Goal: Transaction & Acquisition: Purchase product/service

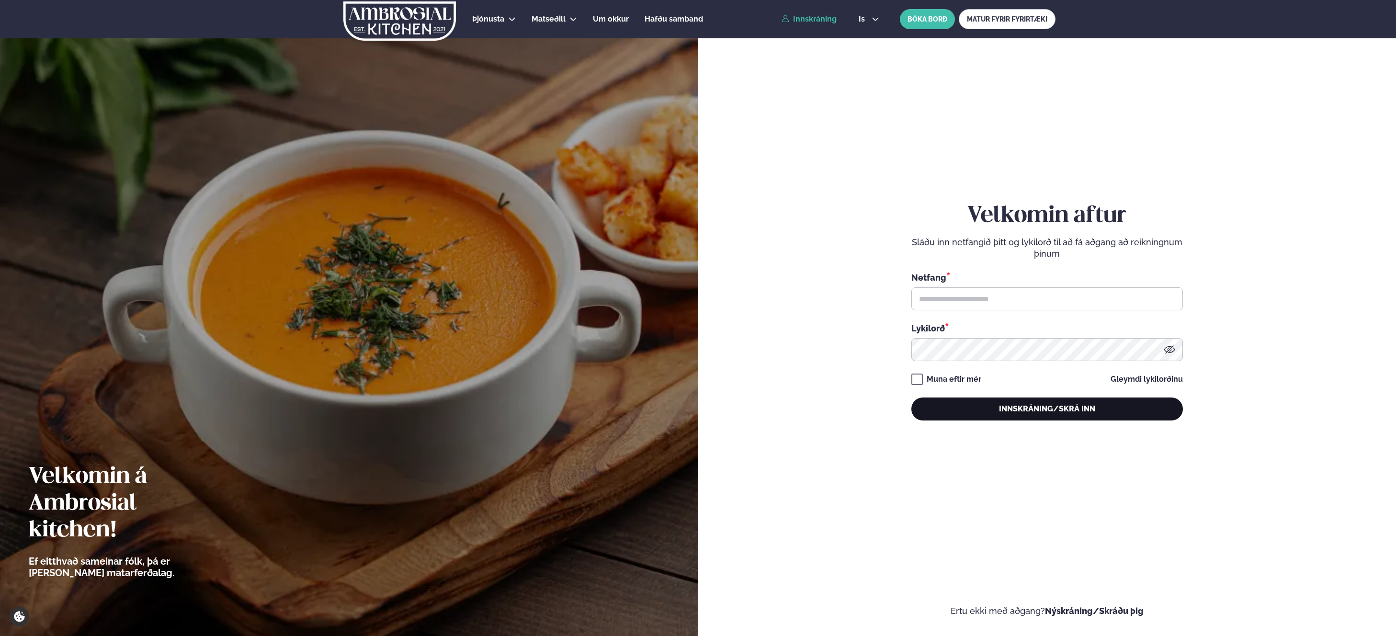
type input "**********"
click at [1055, 411] on button "Innskráning/Skrá inn" at bounding box center [1047, 408] width 272 height 23
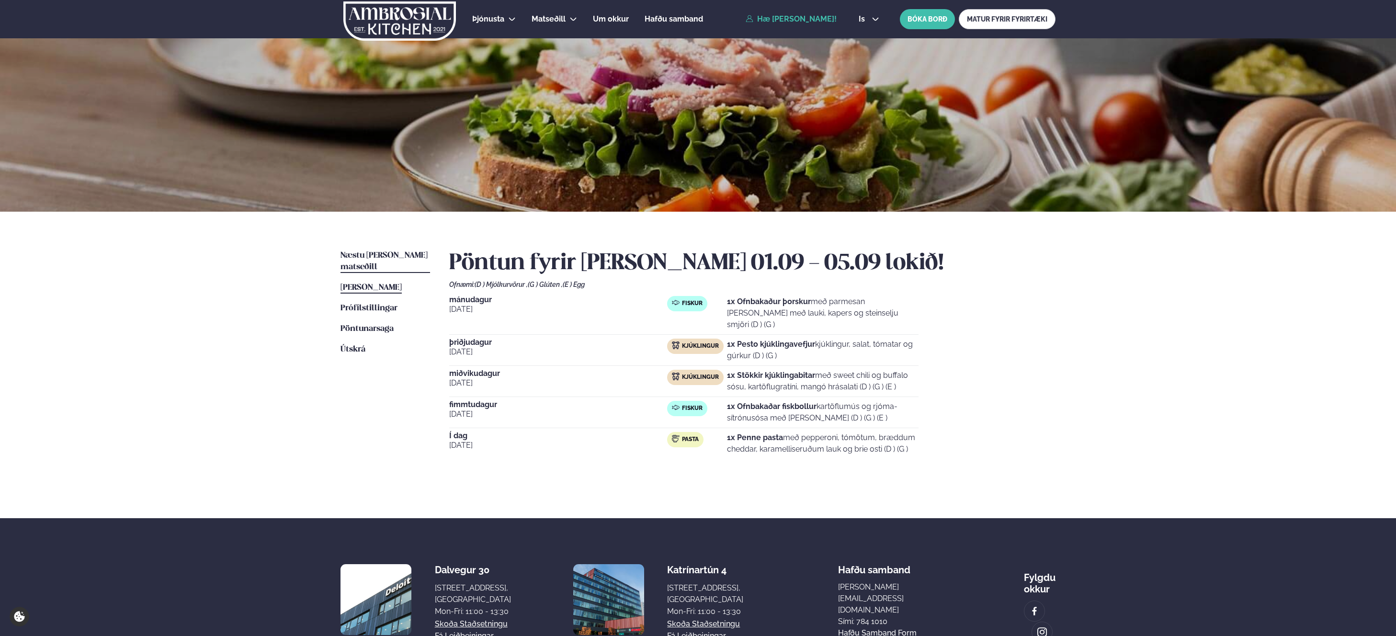
click at [369, 252] on span "Næstu [PERSON_NAME] matseðill" at bounding box center [384, 261] width 87 height 20
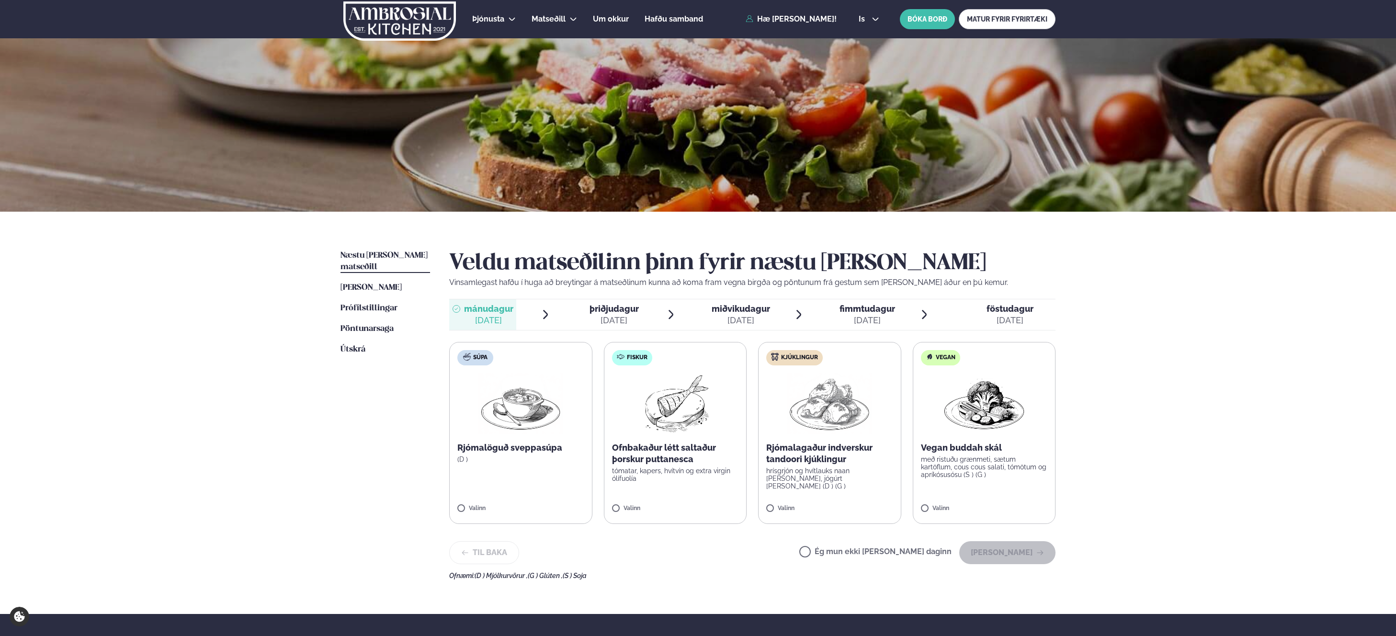
click at [399, 270] on ul "Næstu [PERSON_NAME] matseðill Næsta vika [PERSON_NAME] matseðill [PERSON_NAME] …" at bounding box center [386, 414] width 90 height 329
click at [396, 284] on span "[PERSON_NAME]" at bounding box center [371, 288] width 61 height 8
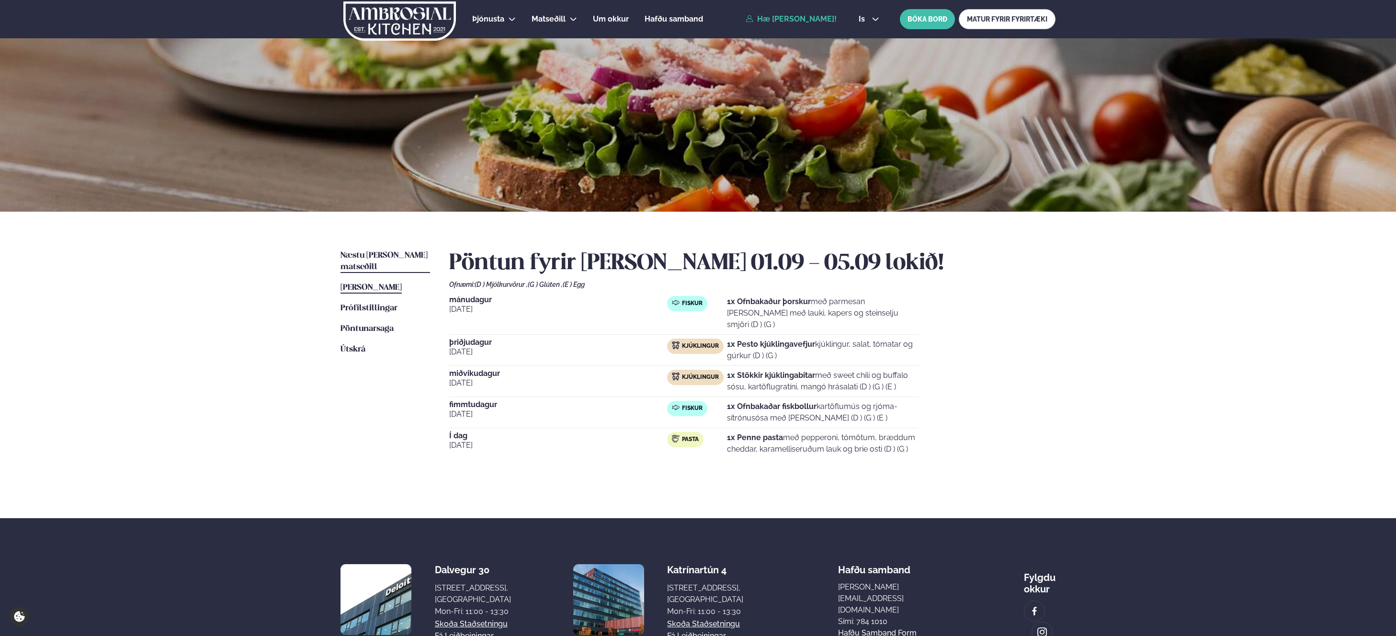
click at [392, 259] on span "Næstu [PERSON_NAME] matseðill" at bounding box center [384, 261] width 87 height 20
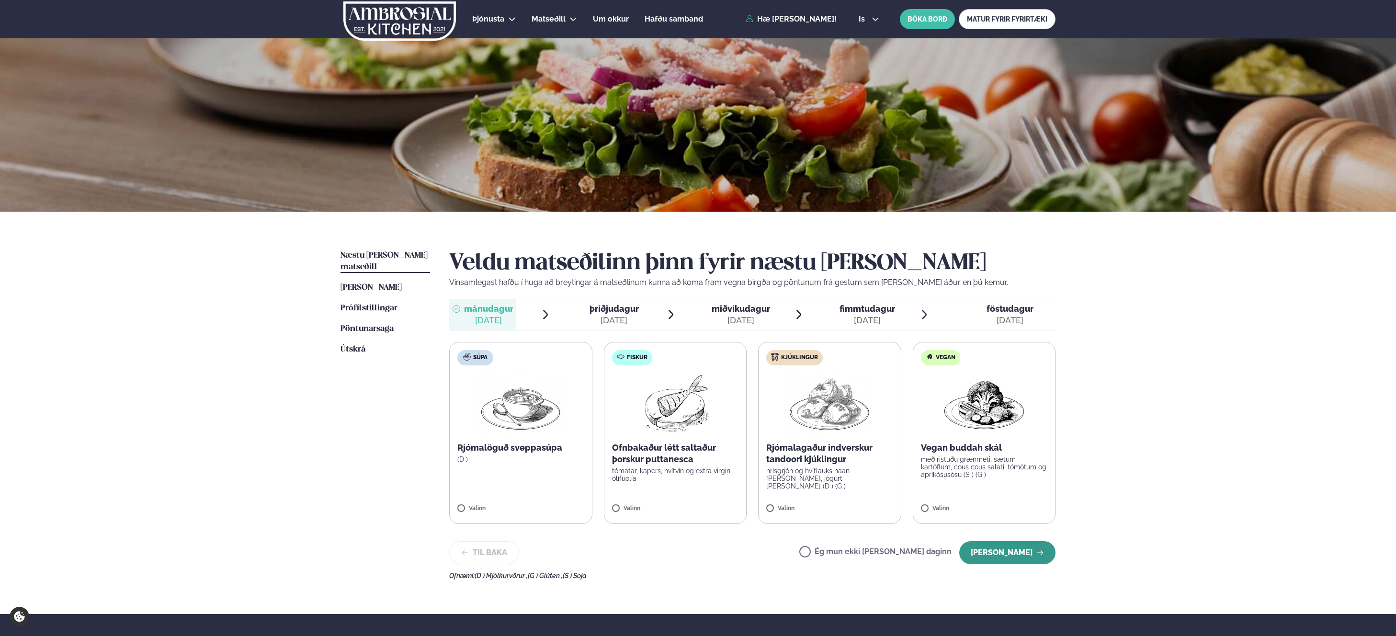
click at [1003, 550] on button "[PERSON_NAME]" at bounding box center [1007, 552] width 96 height 23
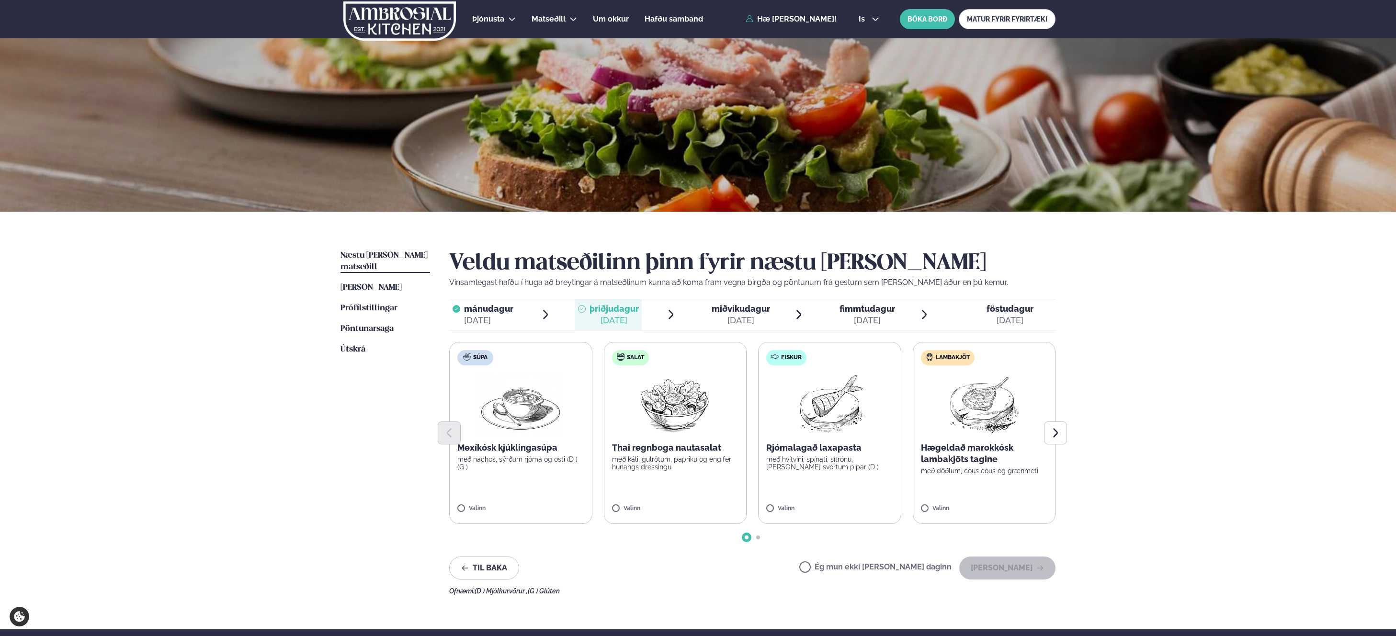
click at [836, 565] on label "Ég mun ekki [PERSON_NAME] daginn" at bounding box center [875, 568] width 152 height 10
click at [1025, 585] on div "Veldu matseðilinn þinn fyrir næstu [PERSON_NAME] Vinsamlegast hafðu í huga að b…" at bounding box center [752, 422] width 606 height 345
click at [999, 567] on button "[PERSON_NAME]" at bounding box center [1007, 567] width 96 height 23
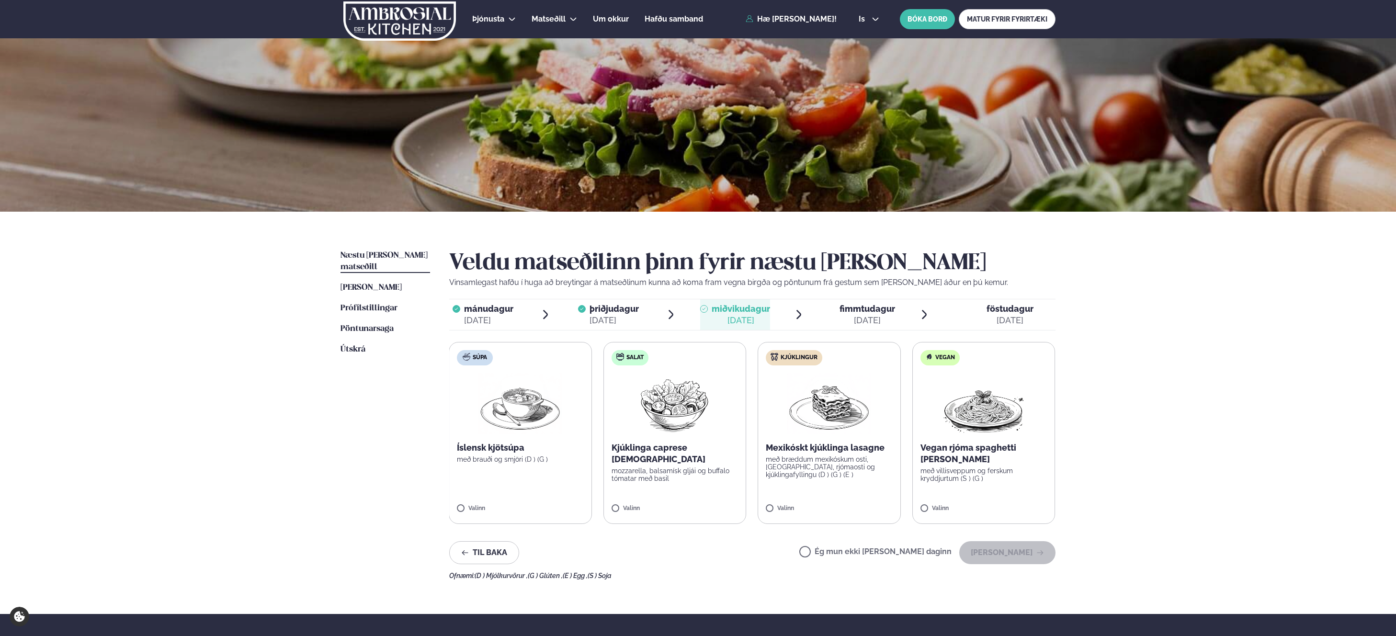
click at [772, 513] on div "Valinn" at bounding box center [829, 510] width 127 height 11
click at [995, 554] on button "[PERSON_NAME]" at bounding box center [1007, 552] width 96 height 23
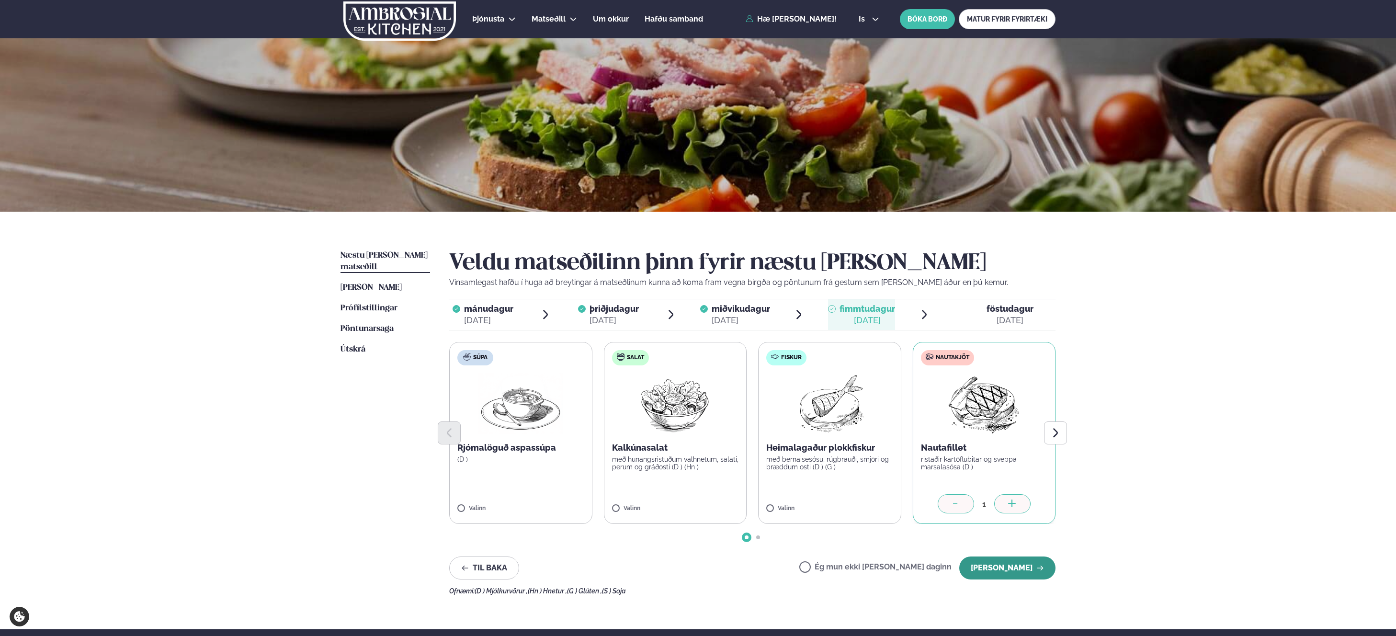
click at [989, 565] on button "[PERSON_NAME]" at bounding box center [1007, 567] width 96 height 23
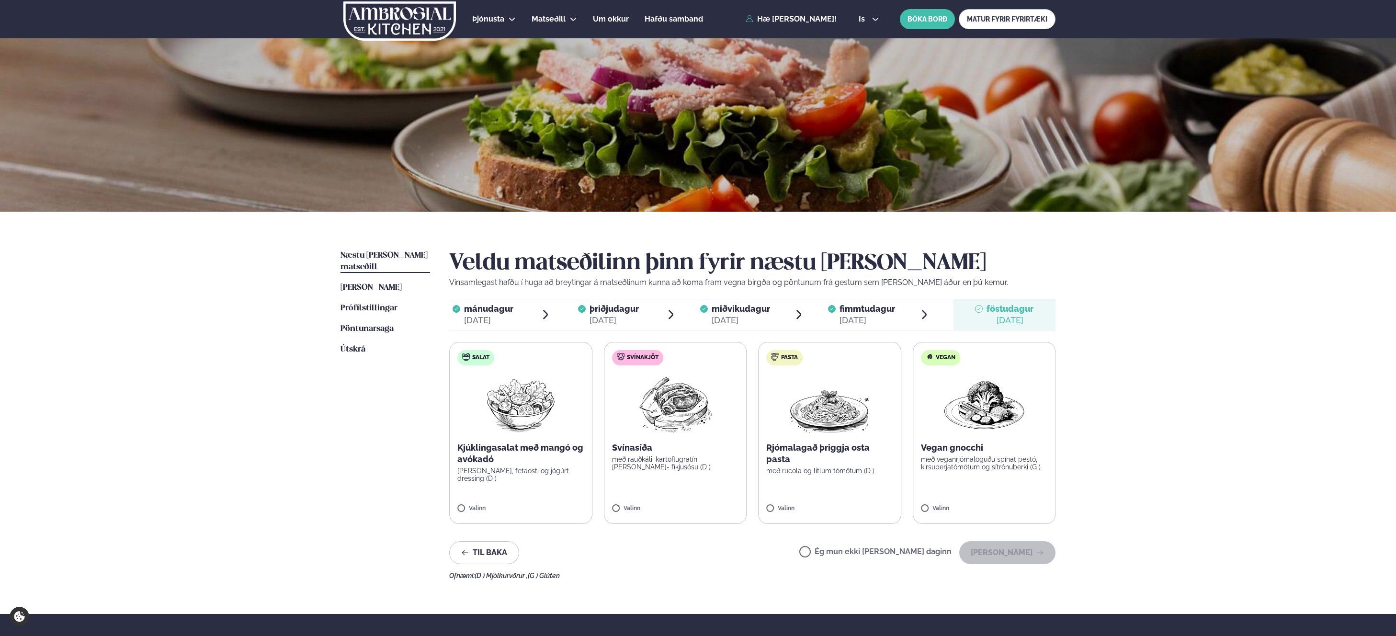
click at [640, 494] on label "Svínakjöt Svínasíða með rauðkáli, kartöflugratín [PERSON_NAME]- fíkjusósu (D ) …" at bounding box center [675, 433] width 143 height 182
click at [645, 496] on div at bounding box center [647, 503] width 36 height 19
click at [472, 503] on label "Salat Kjúklingasalat með mangó og avókadó [PERSON_NAME], fetaosti og jógúrt dre…" at bounding box center [520, 433] width 143 height 182
click at [990, 552] on button "[PERSON_NAME]" at bounding box center [1007, 552] width 96 height 23
